Goal: Task Accomplishment & Management: Use online tool/utility

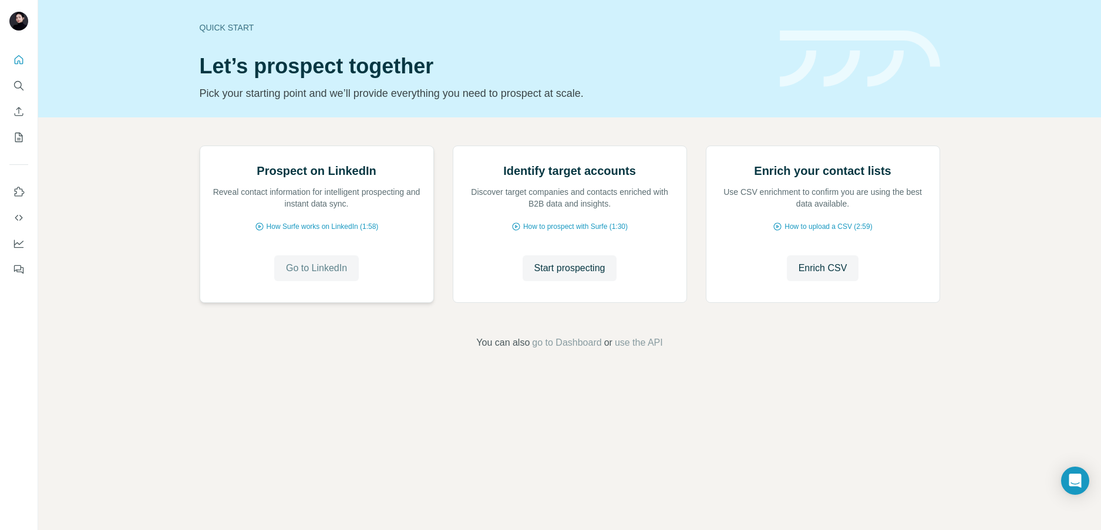
click at [291, 281] on button "Go to LinkedIn" at bounding box center [316, 268] width 85 height 26
